Goal: Task Accomplishment & Management: Manage account settings

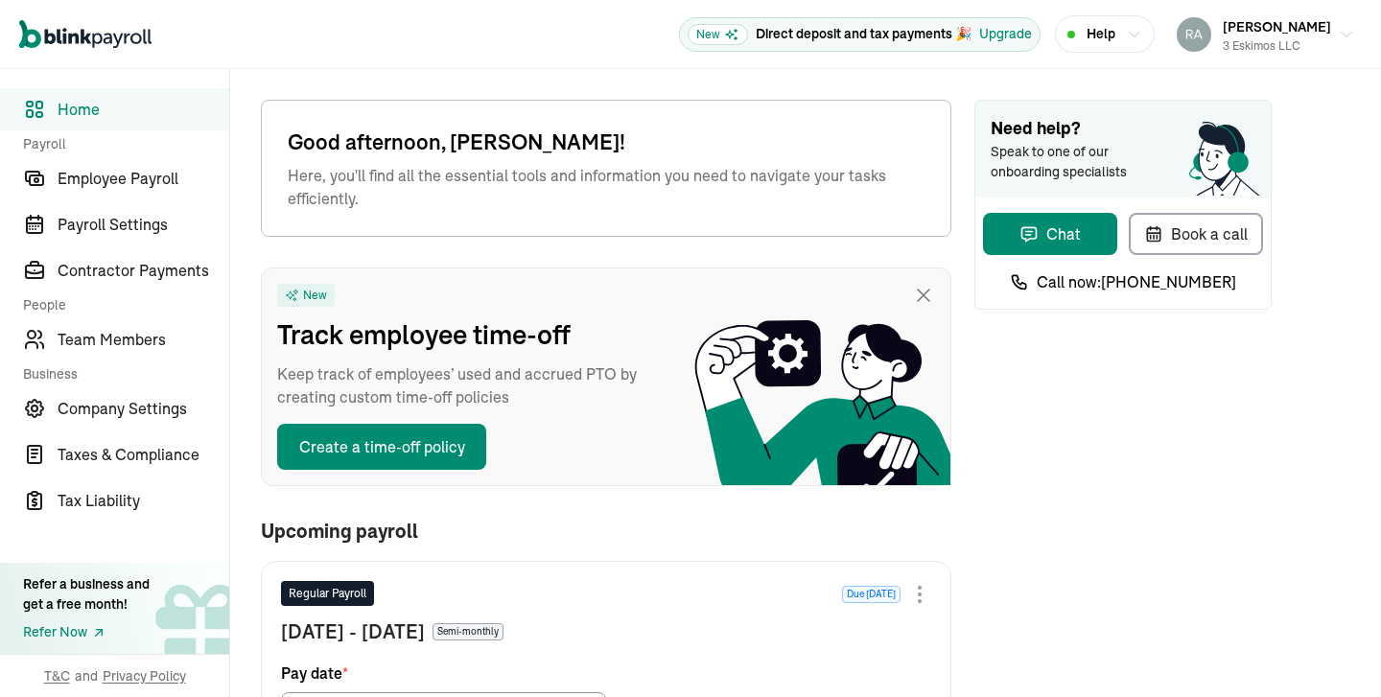
scroll to position [890, 0]
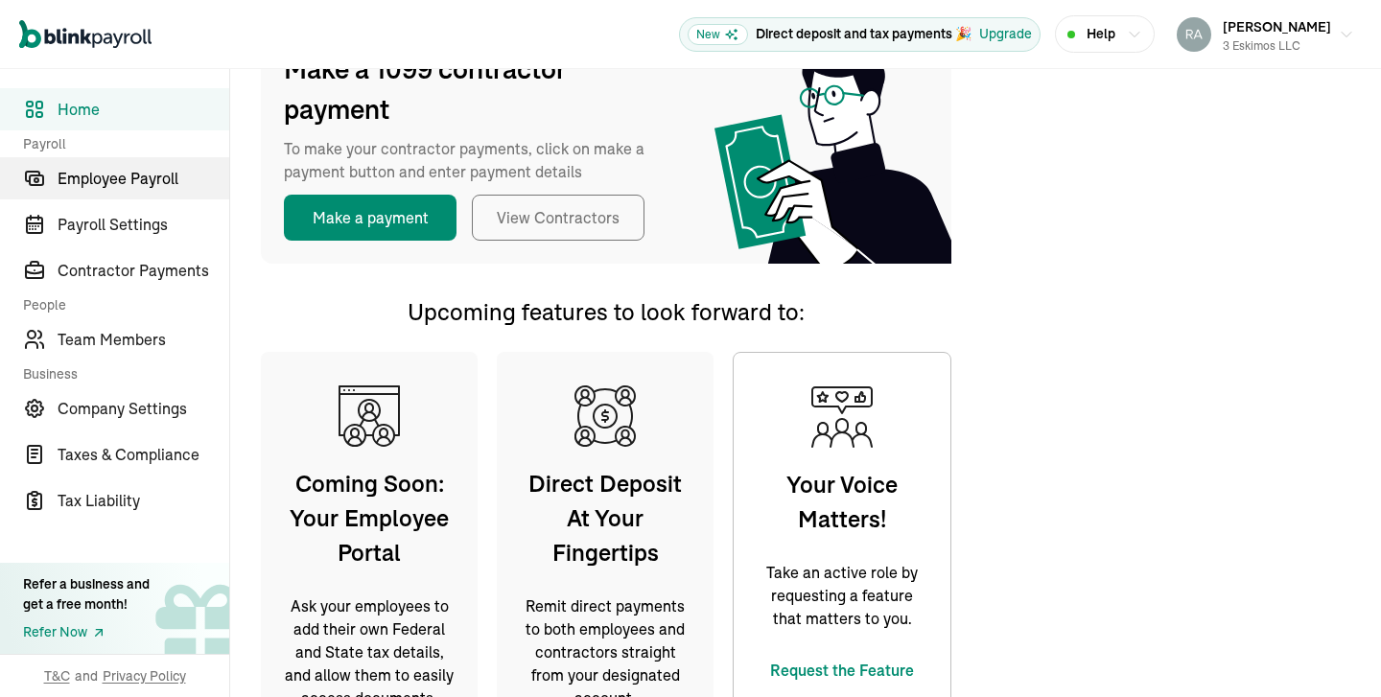
click at [129, 187] on span "Employee Payroll" at bounding box center [144, 178] width 172 height 23
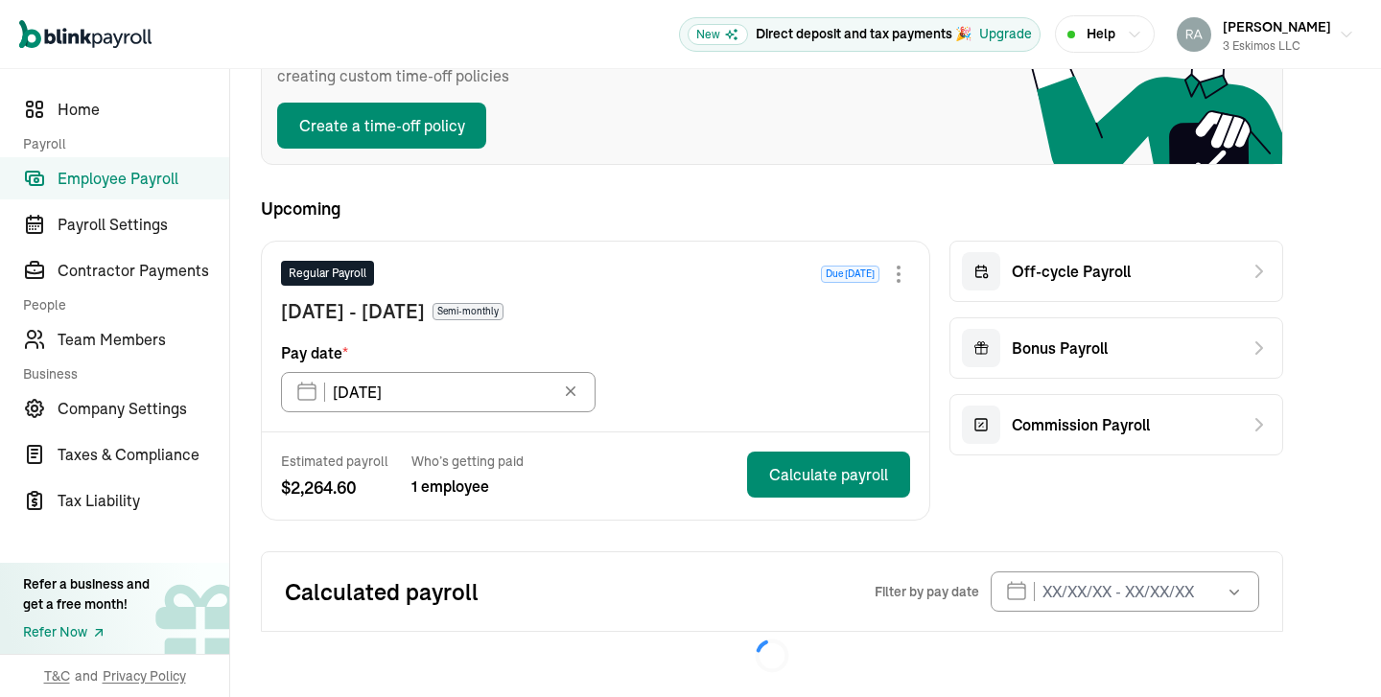
scroll to position [238, 0]
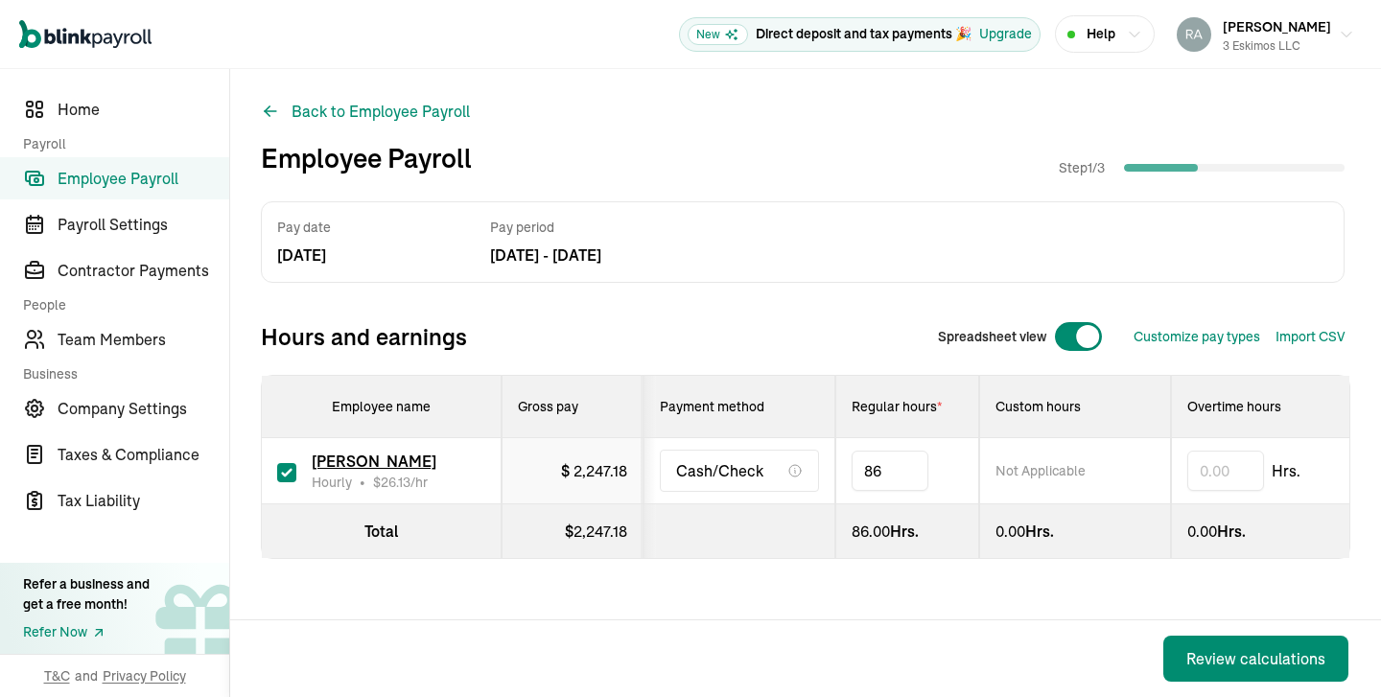
type input "8"
type input "57.71"
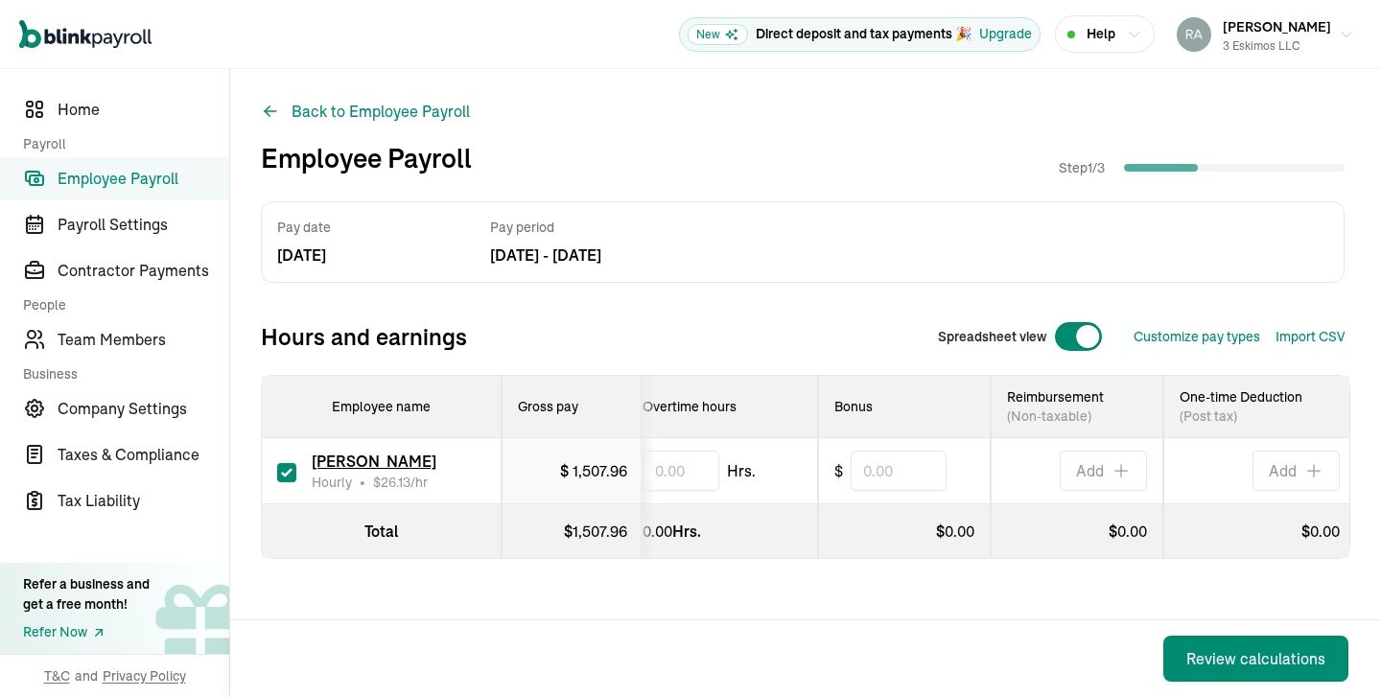
scroll to position [0, 550]
click at [1196, 652] on div "Review calculations" at bounding box center [1255, 658] width 139 height 23
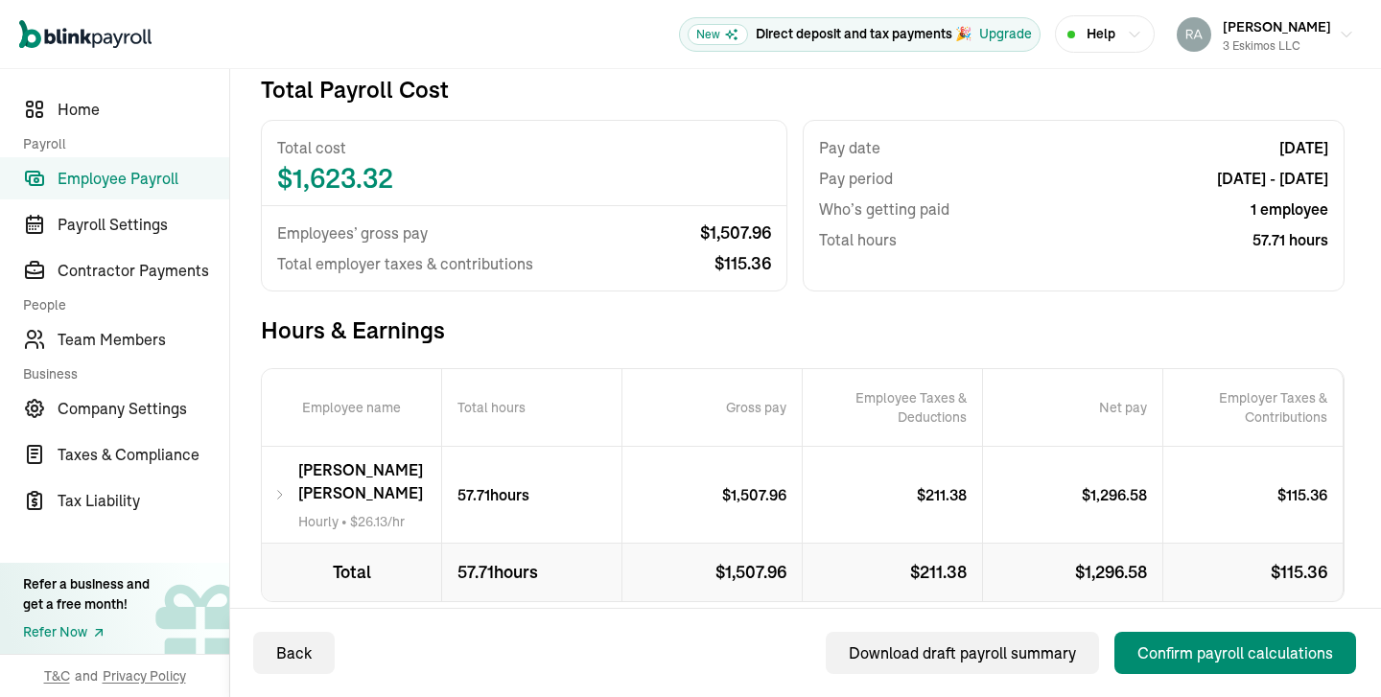
scroll to position [118, 0]
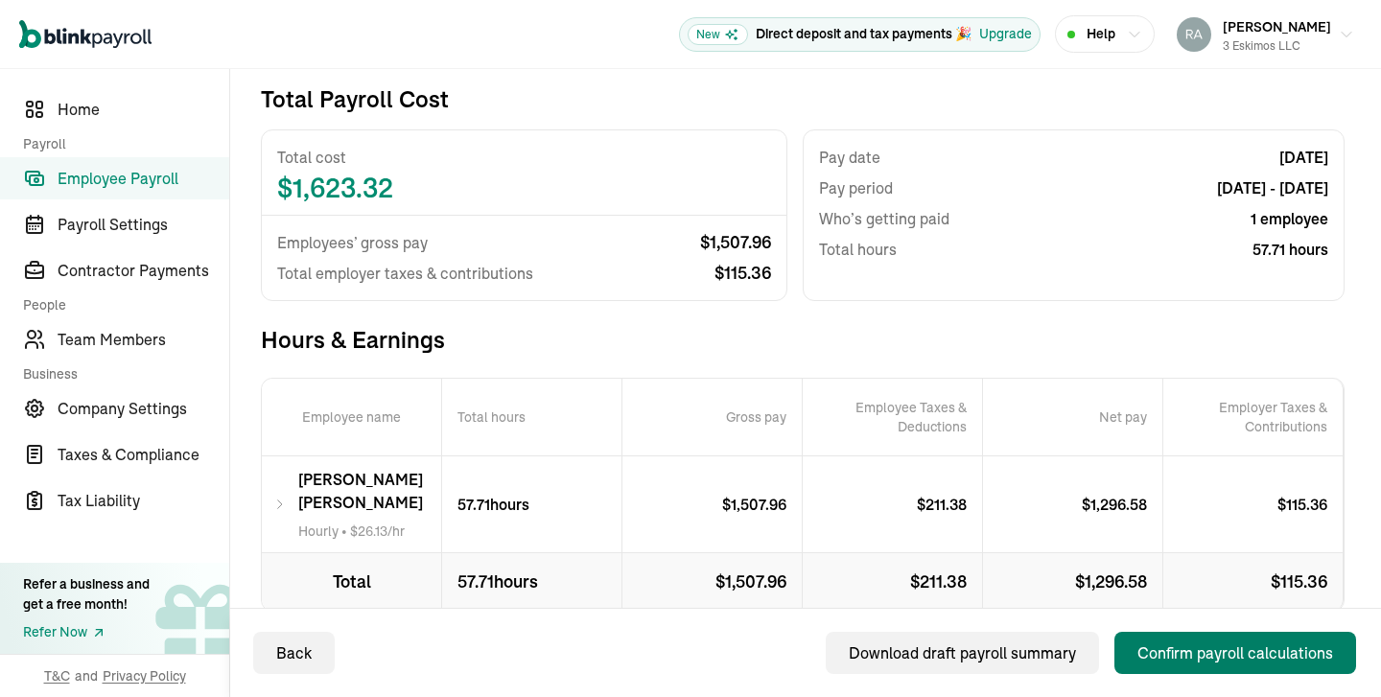
click at [1195, 650] on div "Confirm payroll calculations" at bounding box center [1235, 652] width 196 height 23
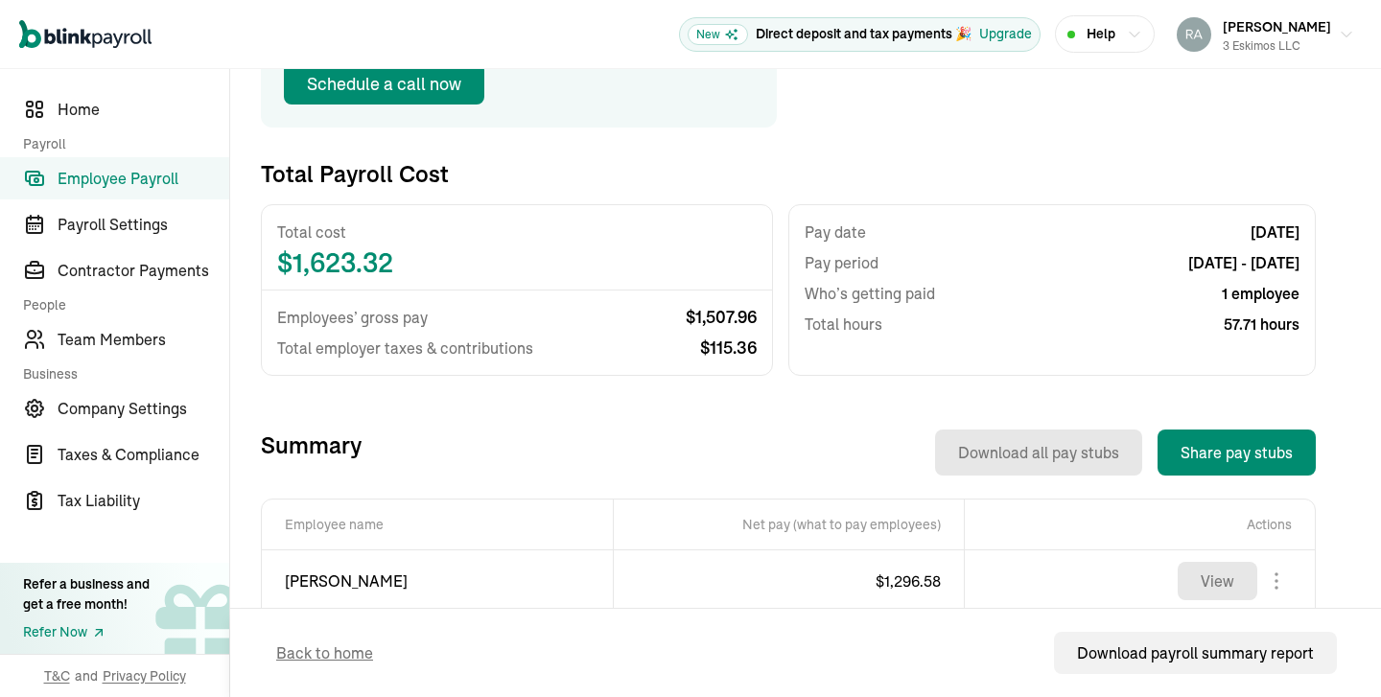
scroll to position [403, 0]
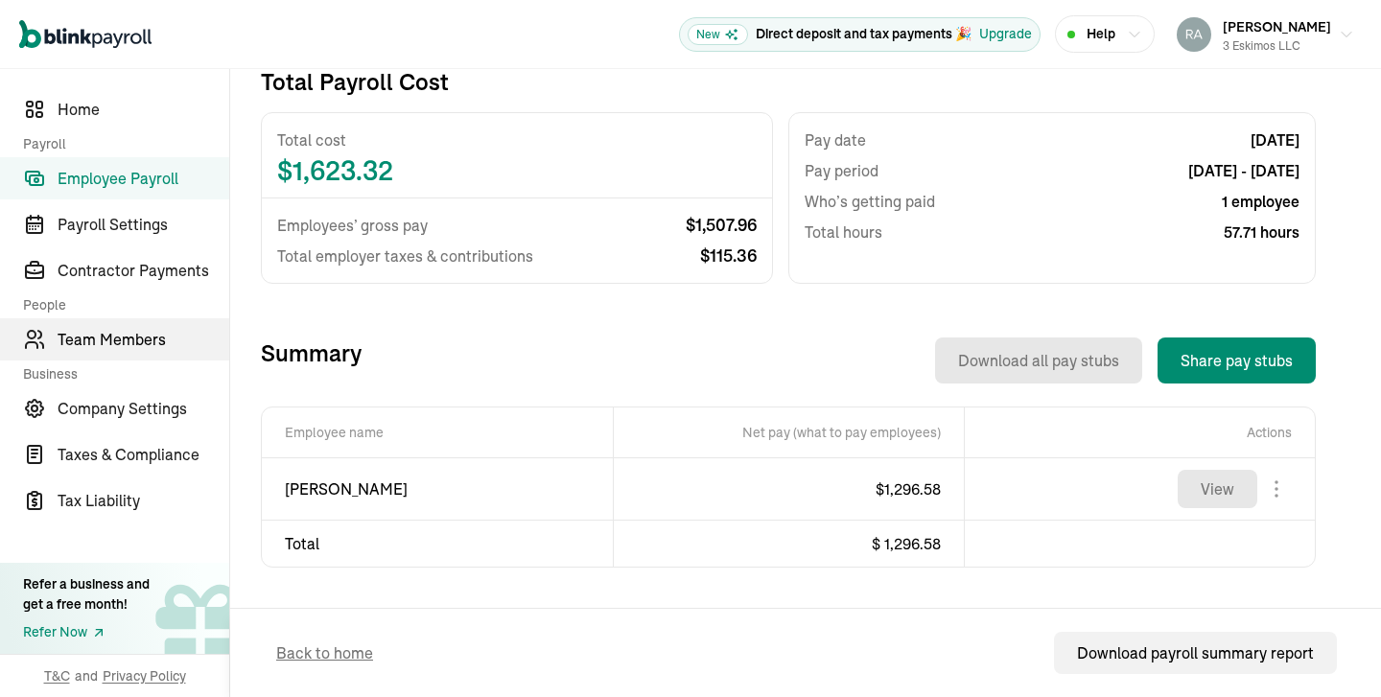
click at [130, 339] on span "Team Members" at bounding box center [144, 339] width 172 height 23
